Goal: Information Seeking & Learning: Learn about a topic

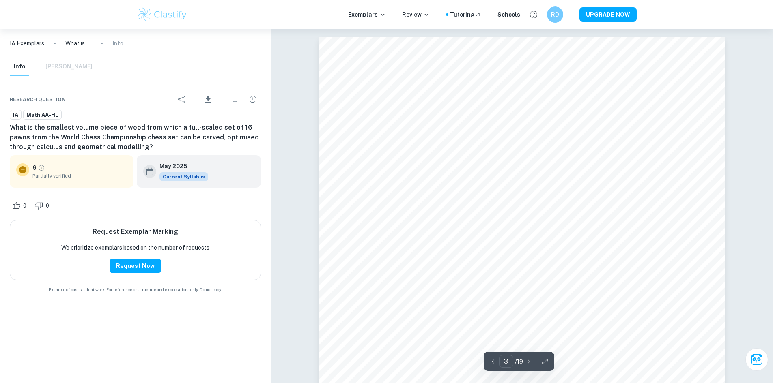
scroll to position [1664, 0]
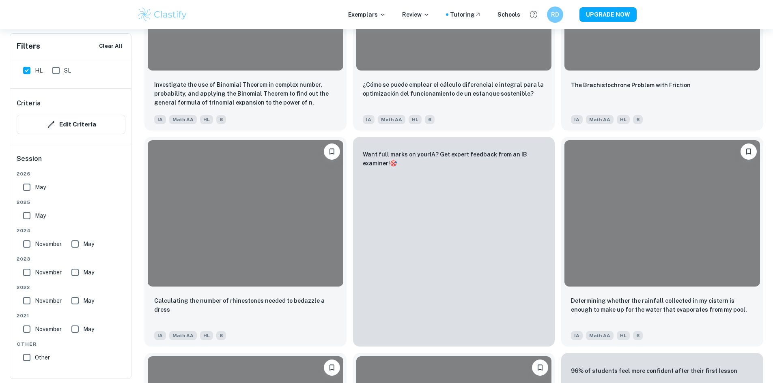
scroll to position [2508, 0]
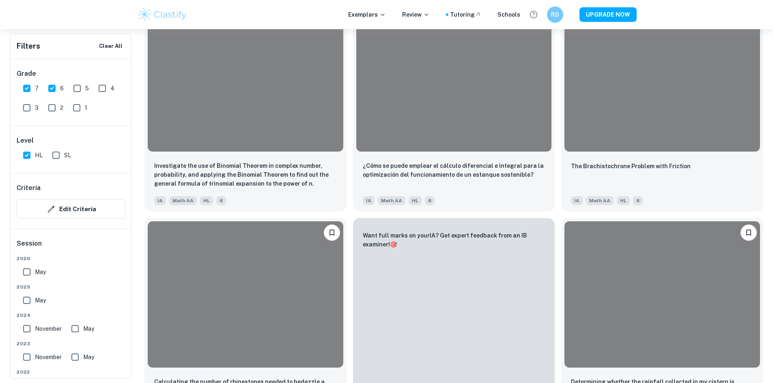
scroll to position [2468, 0]
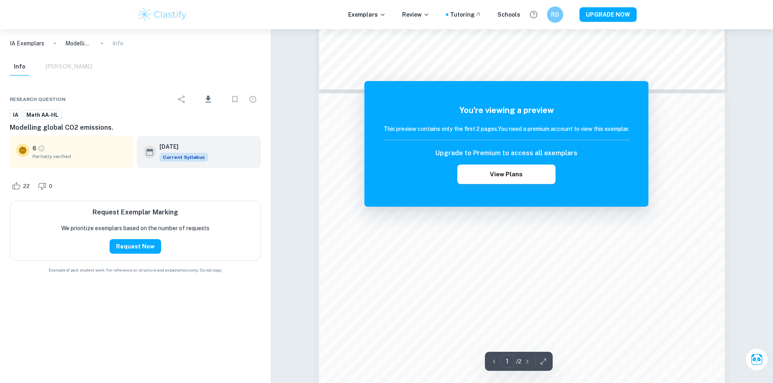
scroll to position [730, 0]
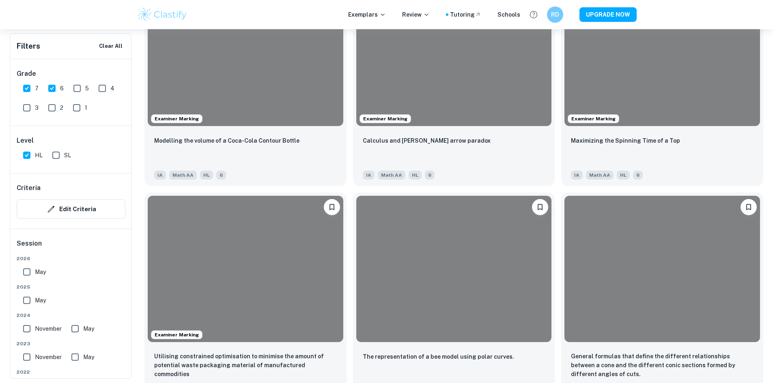
scroll to position [2062, 0]
